Goal: Information Seeking & Learning: Learn about a topic

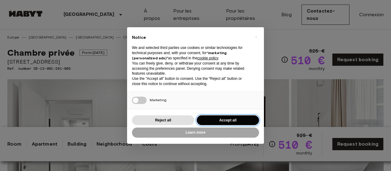
click at [210, 118] on button "Accept all" at bounding box center [228, 120] width 62 height 10
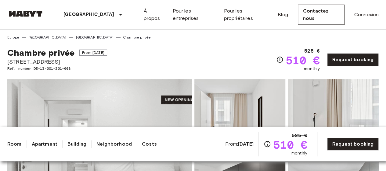
drag, startPoint x: 30, startPoint y: 61, endPoint x: 52, endPoint y: 60, distance: 22.9
click at [52, 60] on span "[STREET_ADDRESS]" at bounding box center [57, 62] width 100 height 8
copy span "[STREET_ADDRESS]"
click at [144, 13] on link "À propos" at bounding box center [153, 14] width 19 height 15
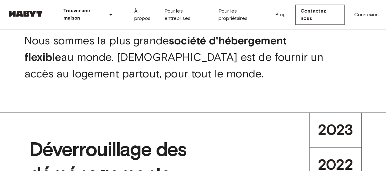
scroll to position [196, 0]
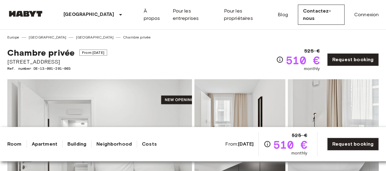
click at [10, 36] on link "Europe" at bounding box center [13, 36] width 12 height 5
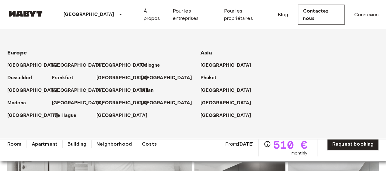
click at [72, 14] on p "[GEOGRAPHIC_DATA]" at bounding box center [88, 14] width 51 height 7
